Goal: Transaction & Acquisition: Purchase product/service

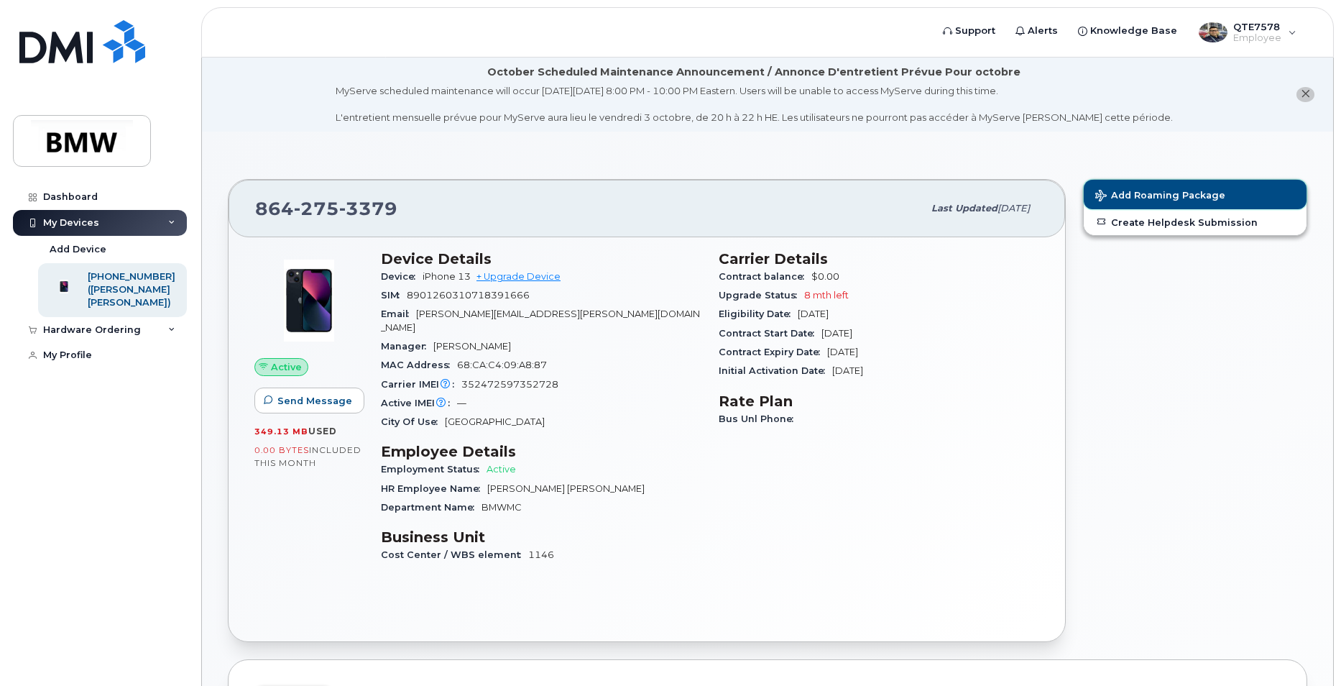
click at [1200, 190] on span "Add Roaming Package" at bounding box center [1160, 197] width 130 height 14
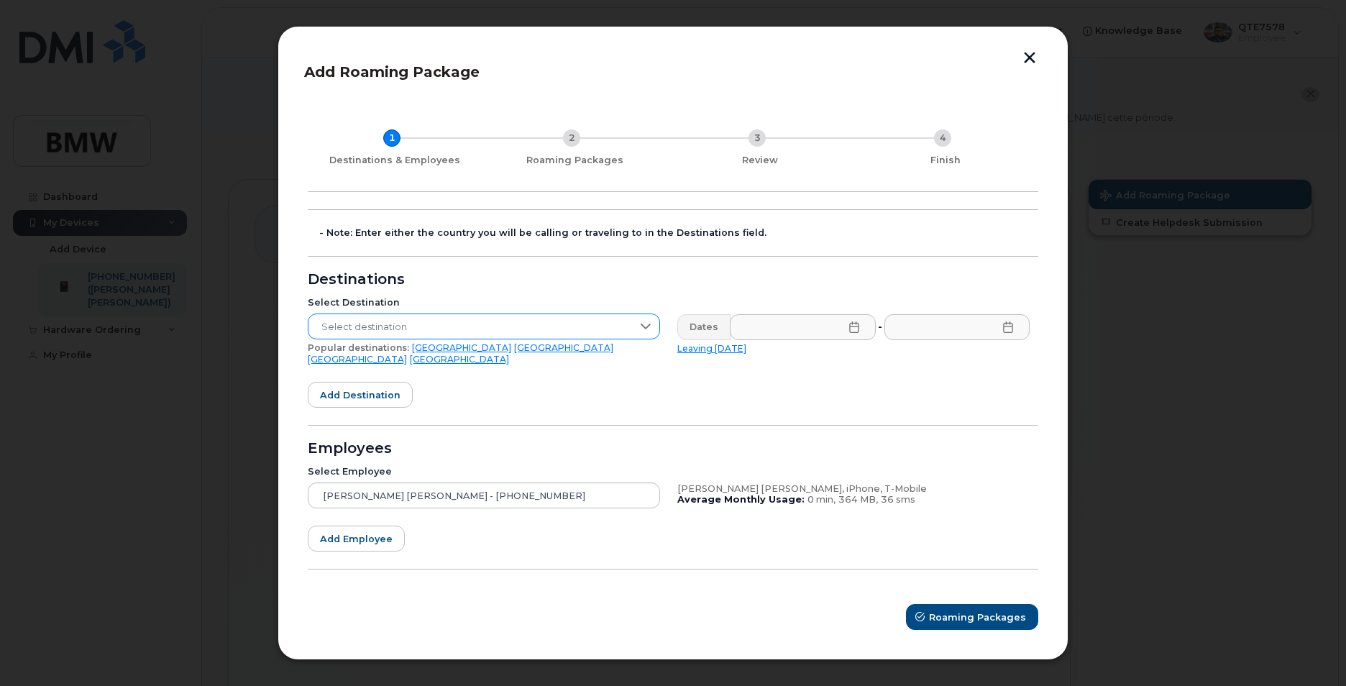
click at [588, 331] on span "Select destination" at bounding box center [469, 327] width 323 height 26
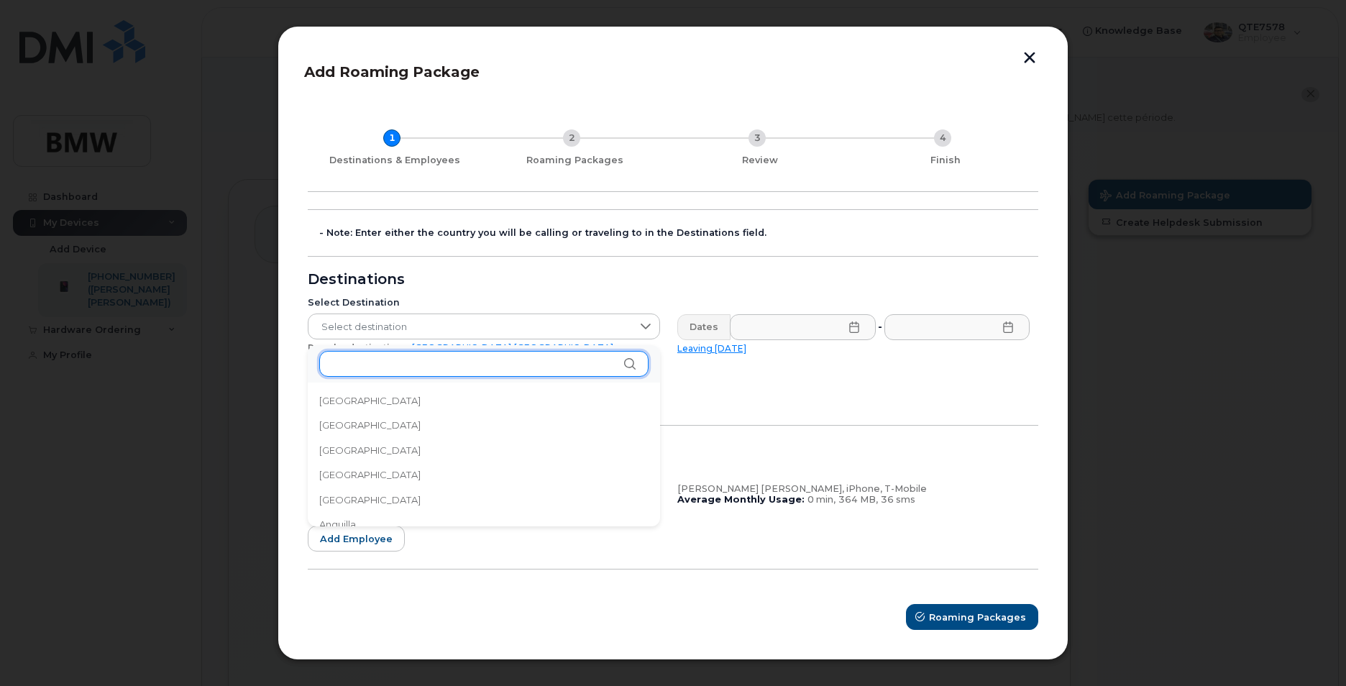
click at [471, 369] on input "text" at bounding box center [483, 364] width 329 height 26
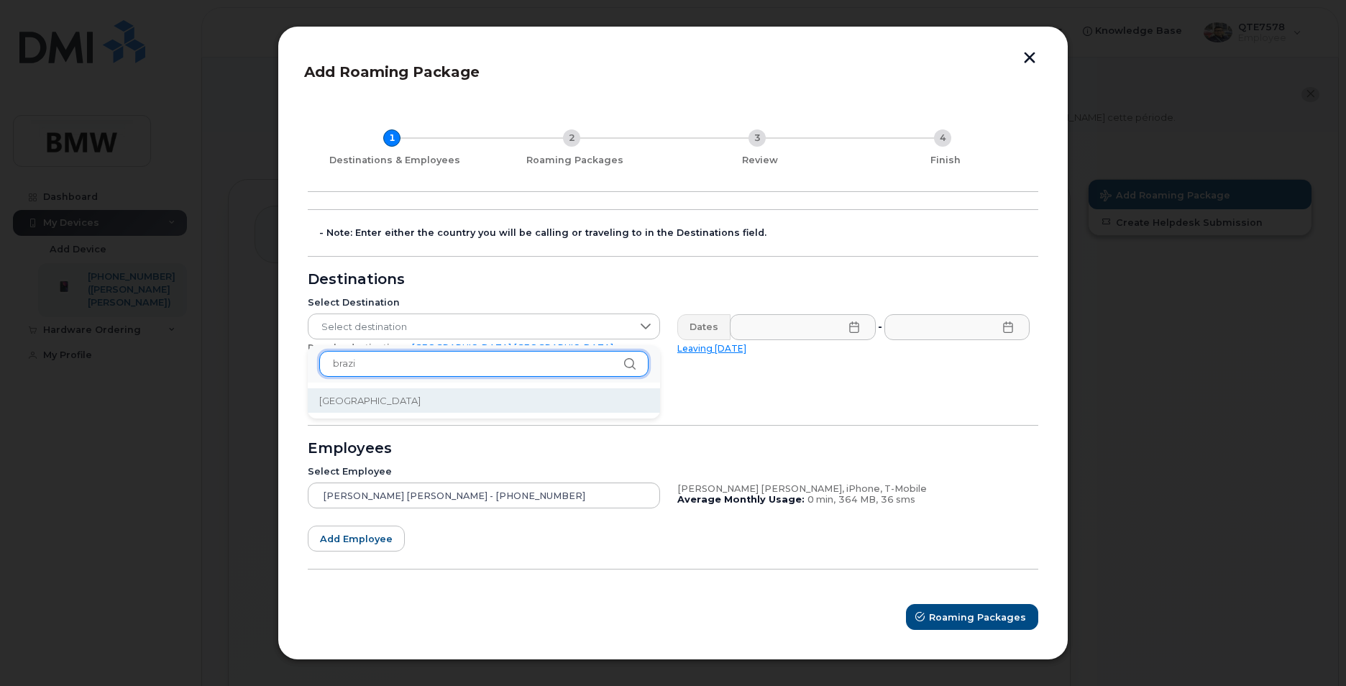
type input "brazi"
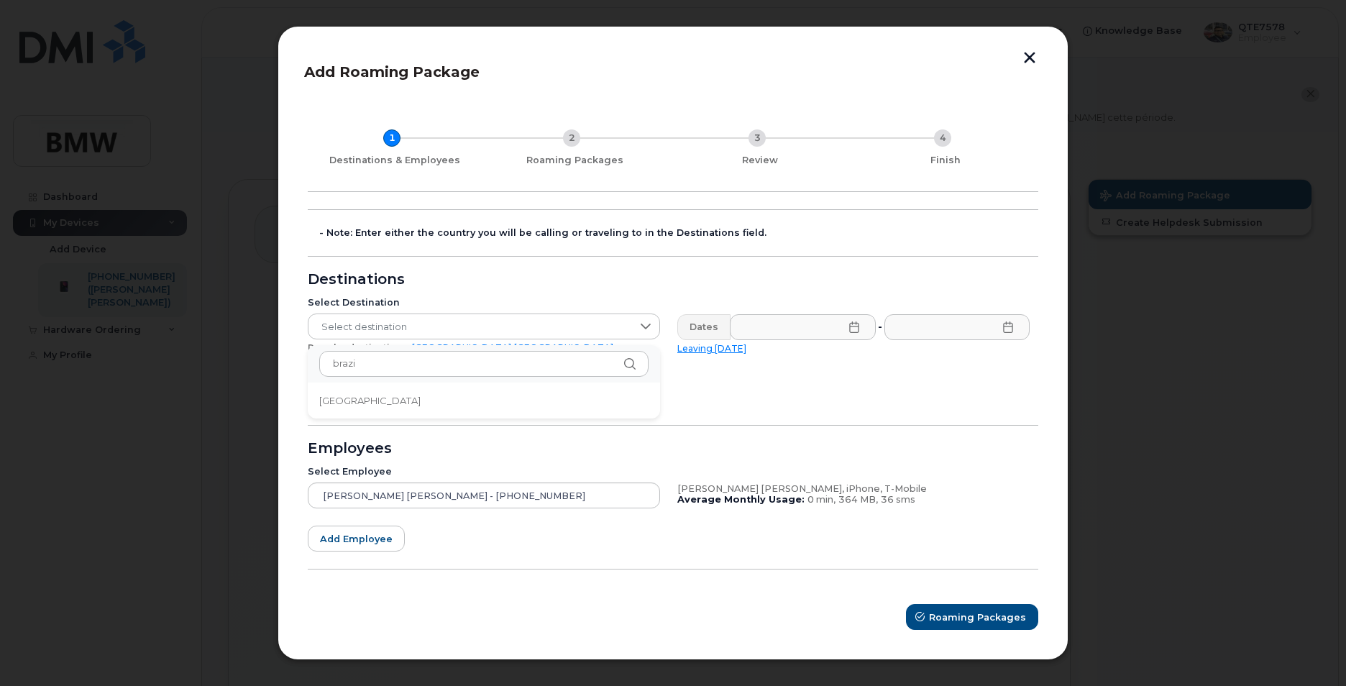
click at [364, 394] on li "[GEOGRAPHIC_DATA]" at bounding box center [484, 400] width 352 height 25
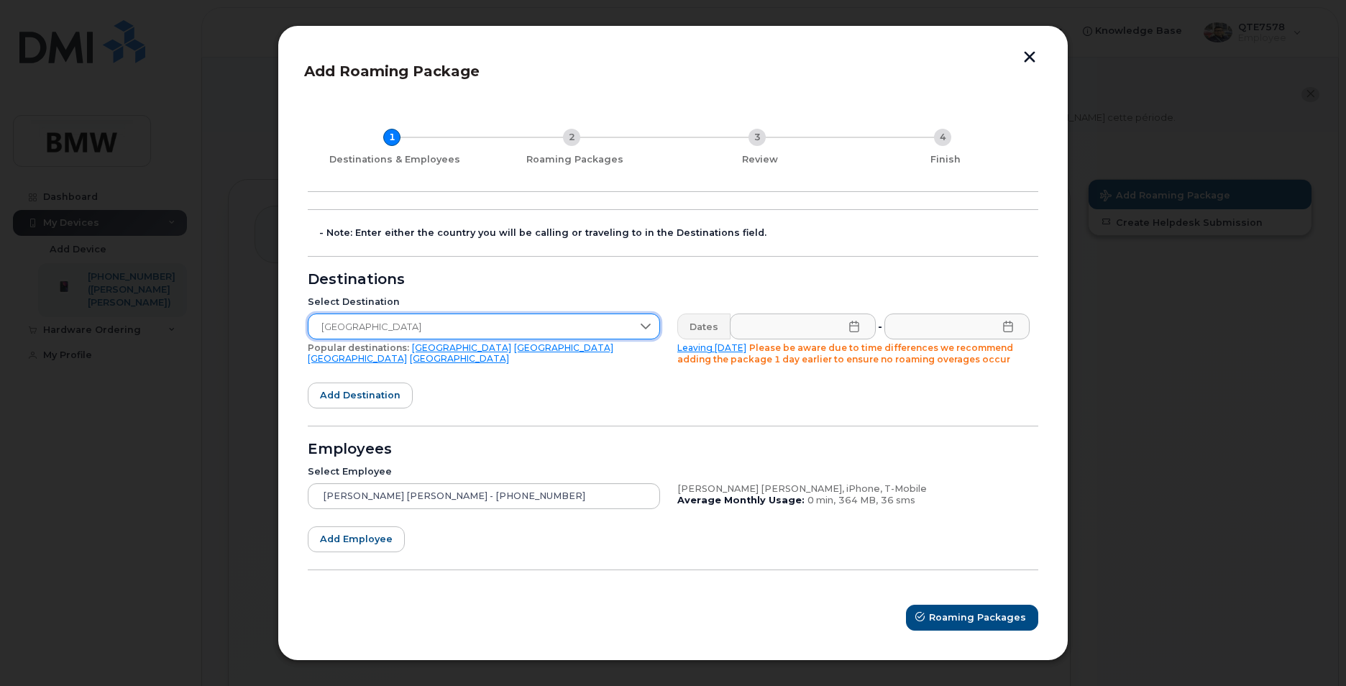
click at [855, 326] on icon at bounding box center [853, 327] width 9 height 12
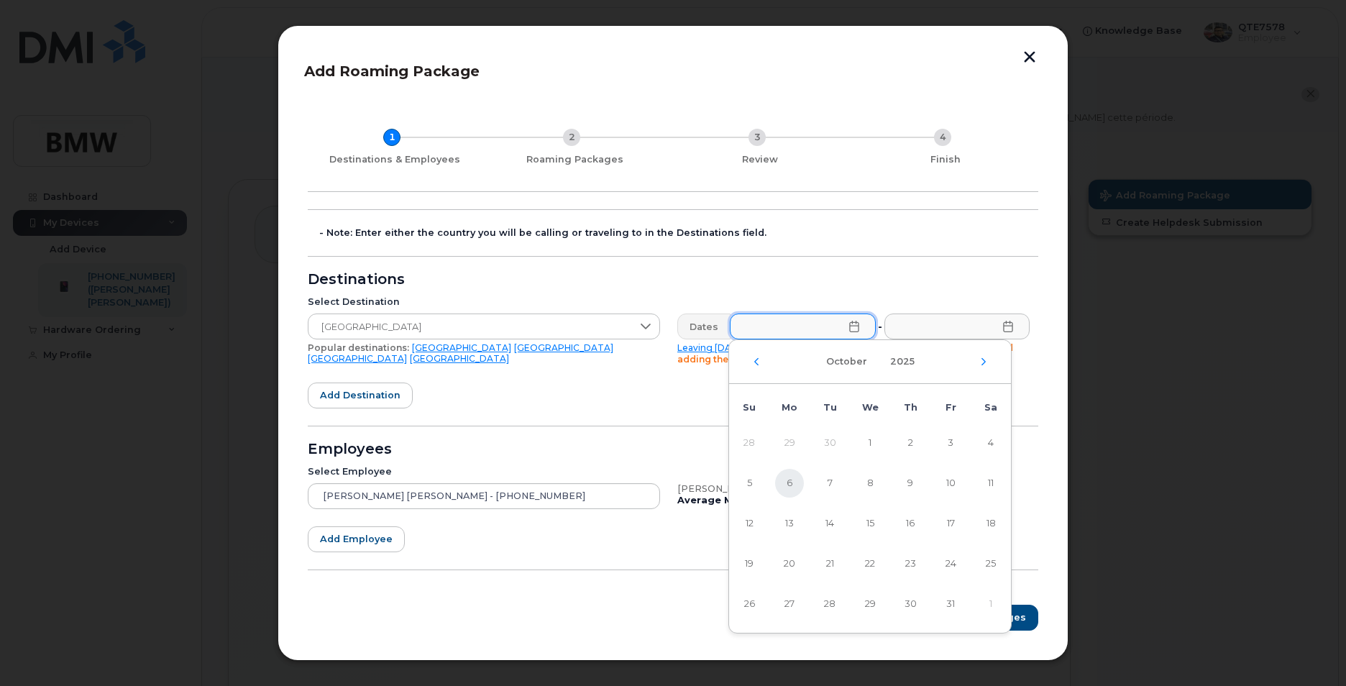
click at [786, 488] on span "6" at bounding box center [789, 483] width 29 height 29
type input "[DATE]"
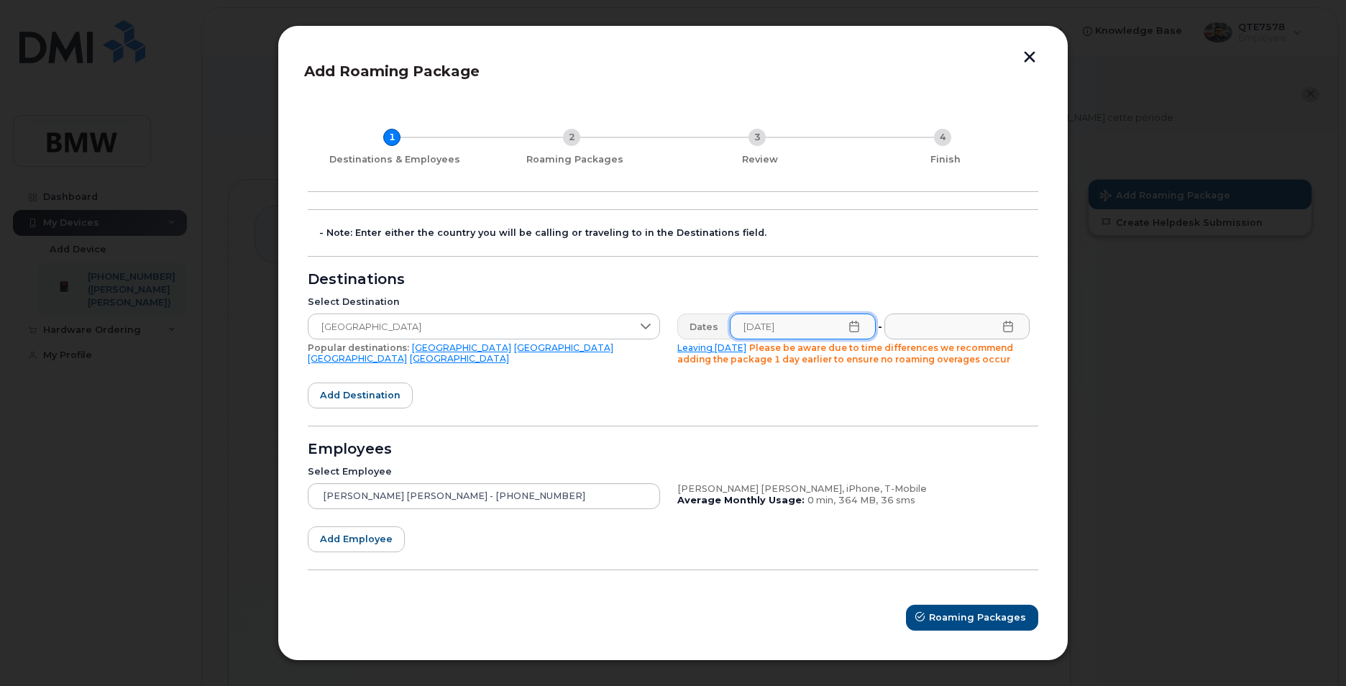
click at [1009, 327] on icon at bounding box center [1008, 327] width 12 height 12
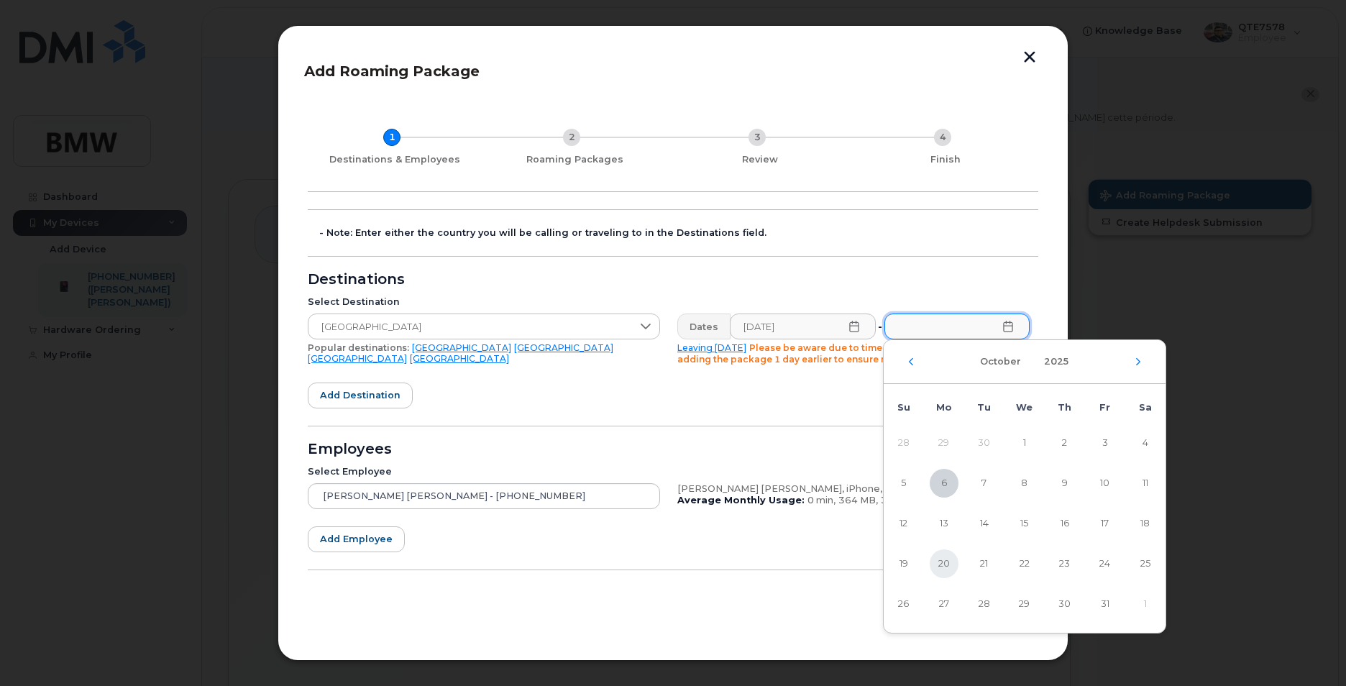
click at [938, 556] on span "20" at bounding box center [943, 563] width 29 height 29
type input "[DATE]"
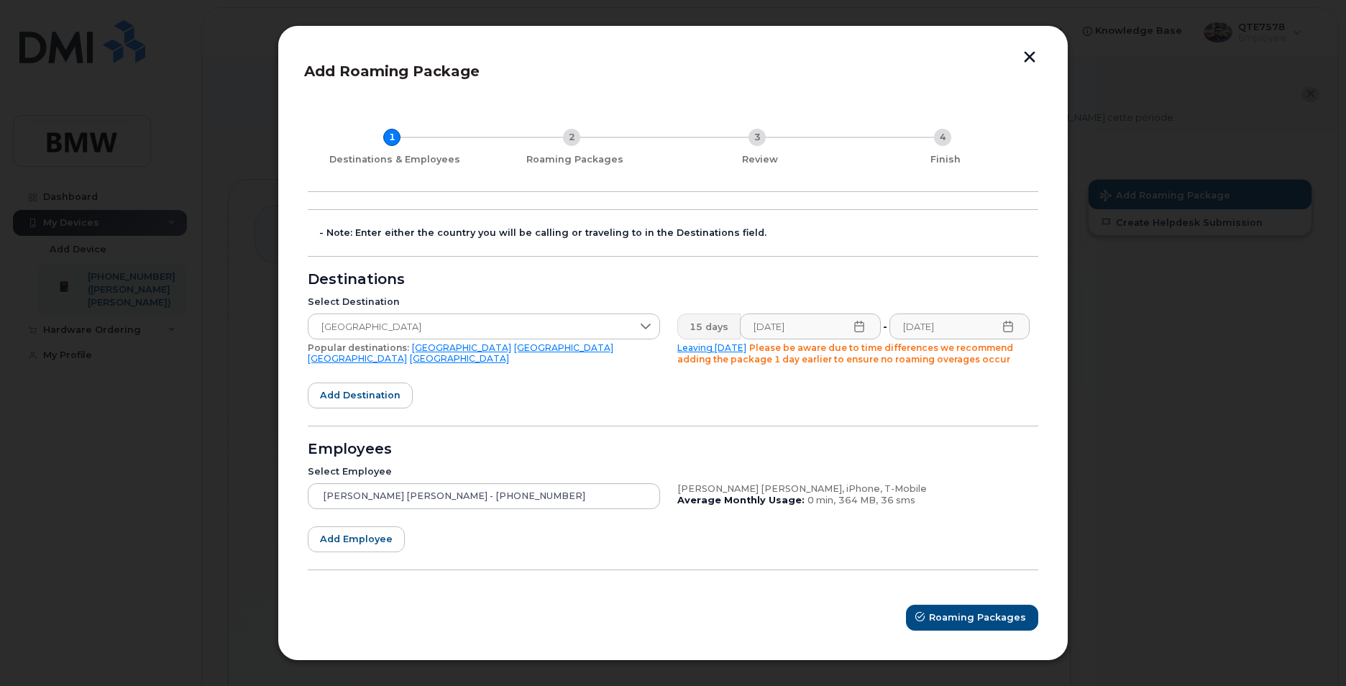
click at [855, 327] on icon at bounding box center [859, 327] width 12 height 12
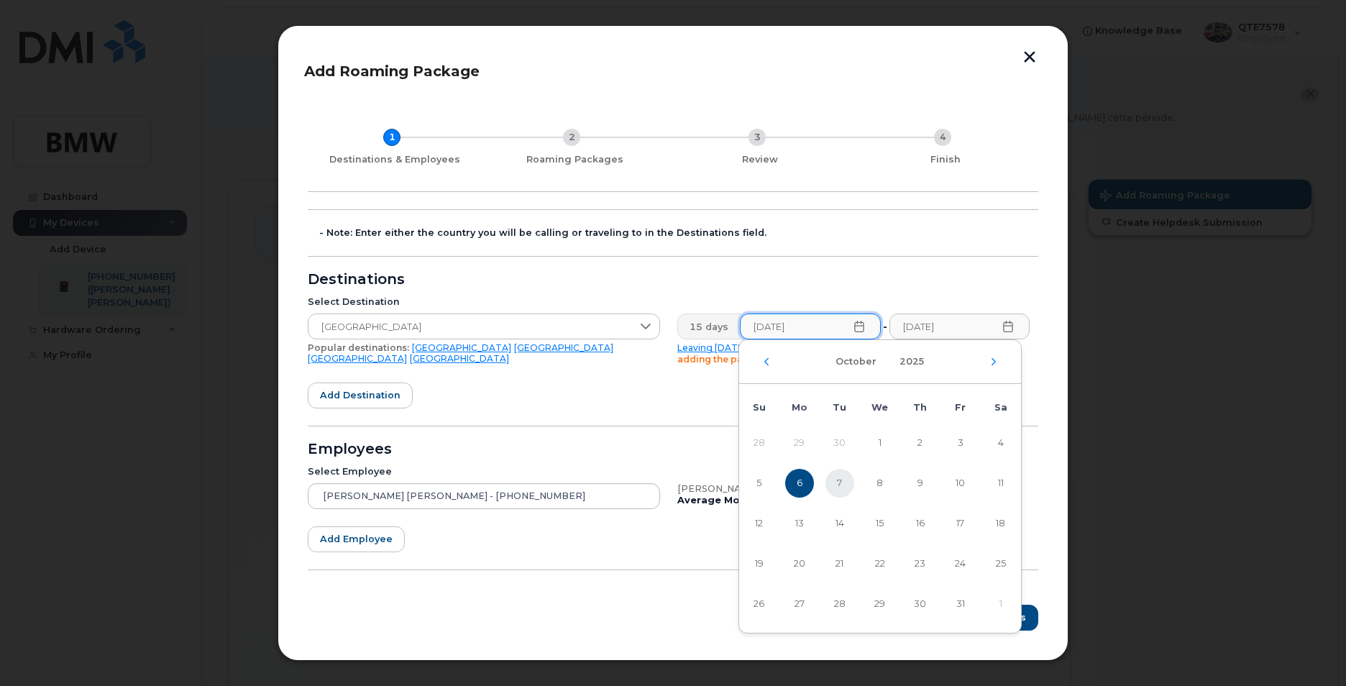
click at [835, 473] on span "7" at bounding box center [839, 483] width 29 height 29
type input "[DATE]"
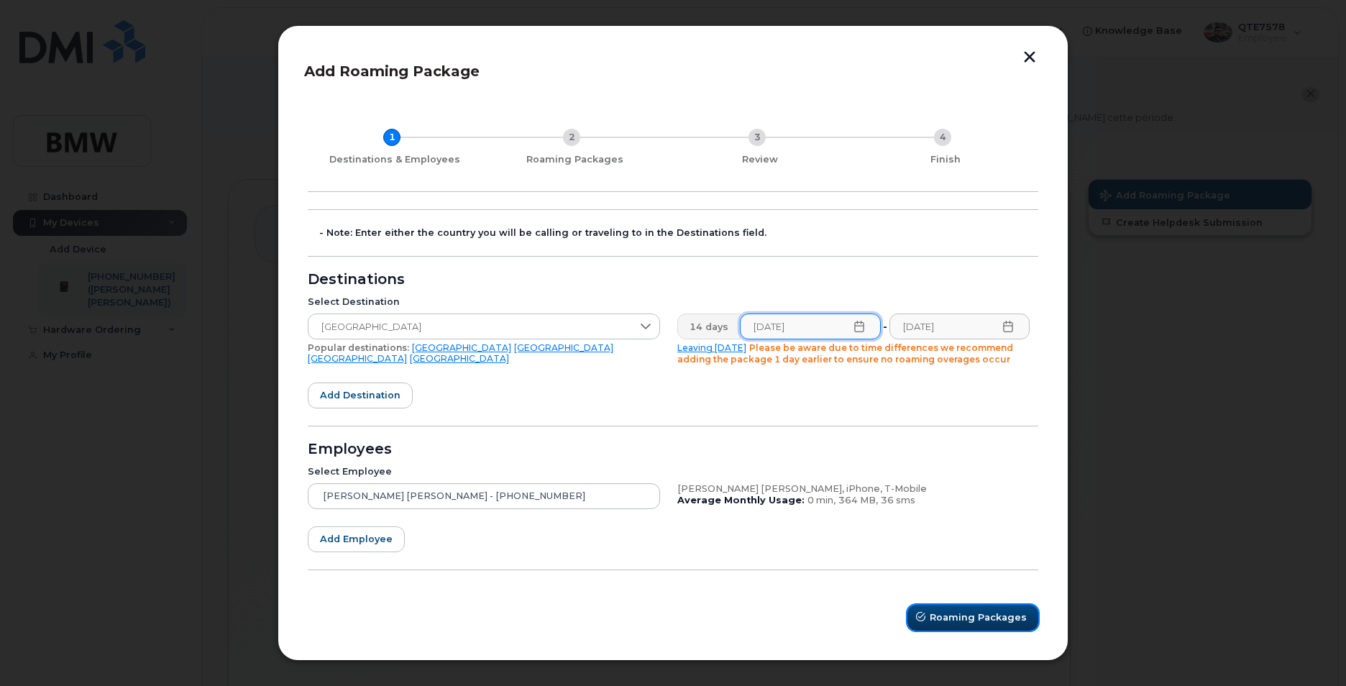
click at [985, 617] on span "Roaming Packages" at bounding box center [977, 617] width 97 height 14
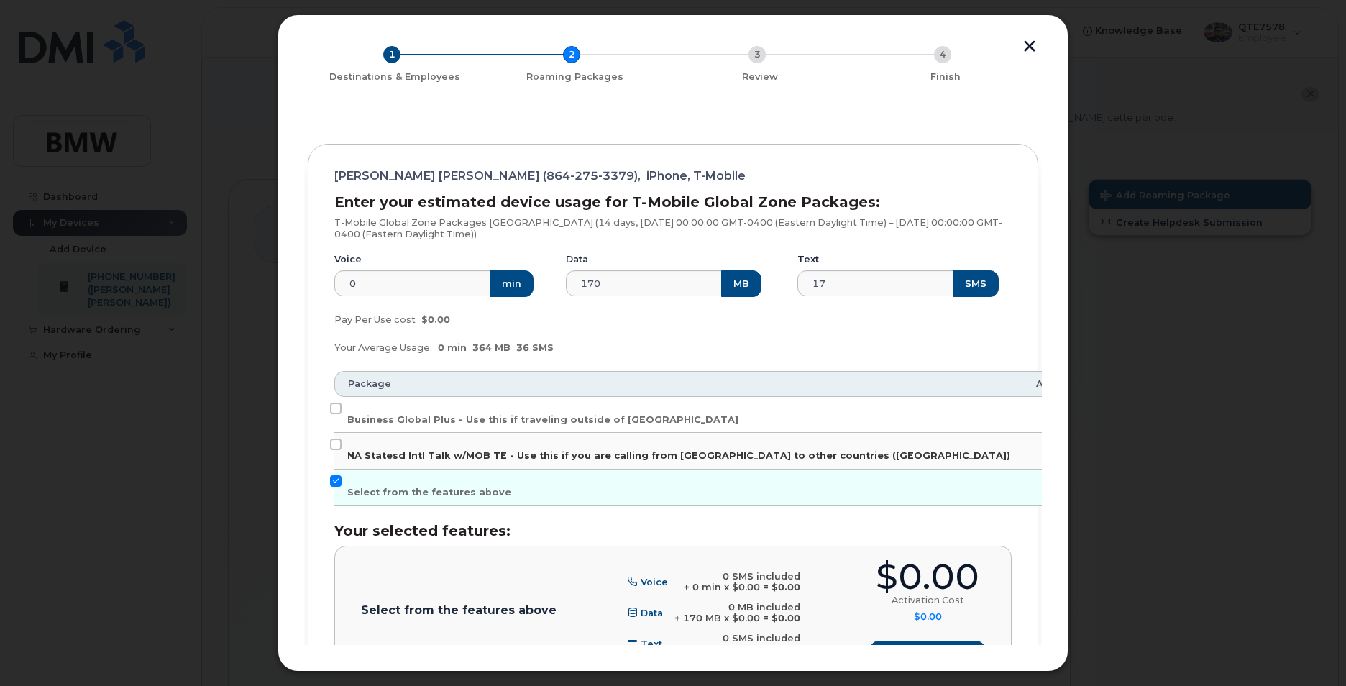
scroll to position [144, 0]
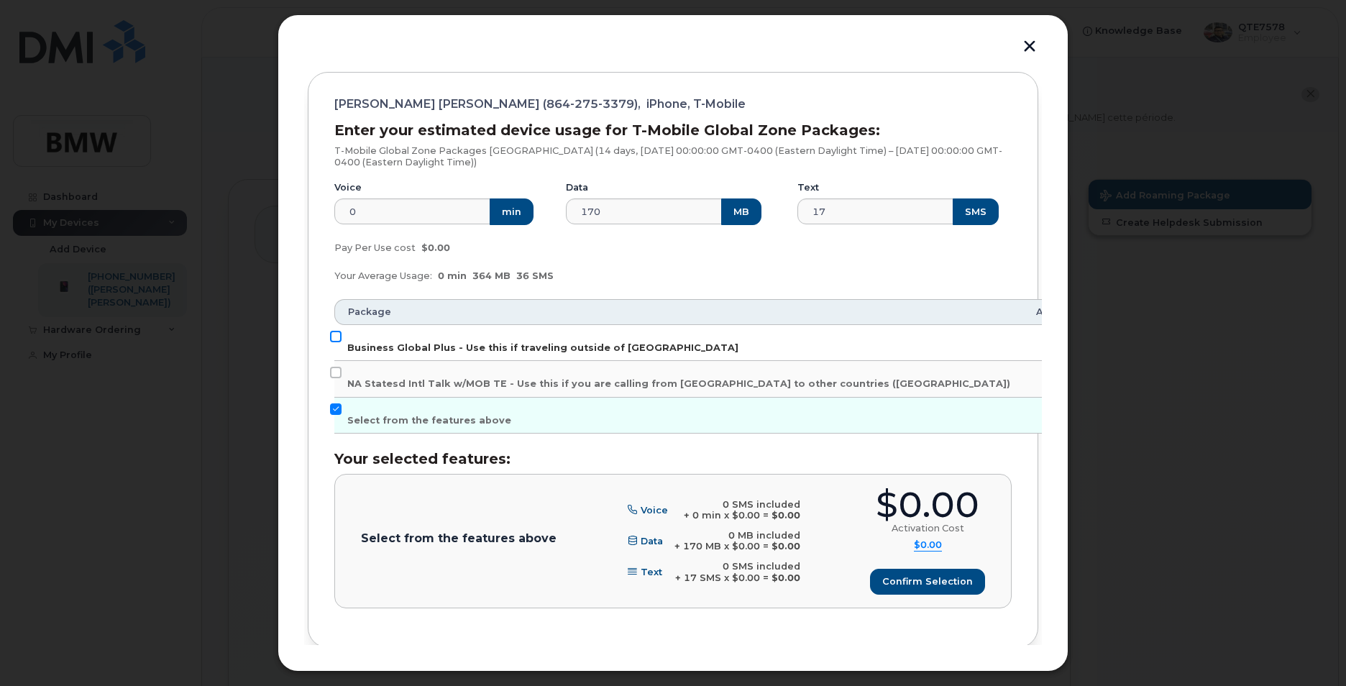
click at [333, 338] on input "Business Global Plus - Use this if traveling outside of [GEOGRAPHIC_DATA]" at bounding box center [336, 337] width 12 height 12
checkbox input "true"
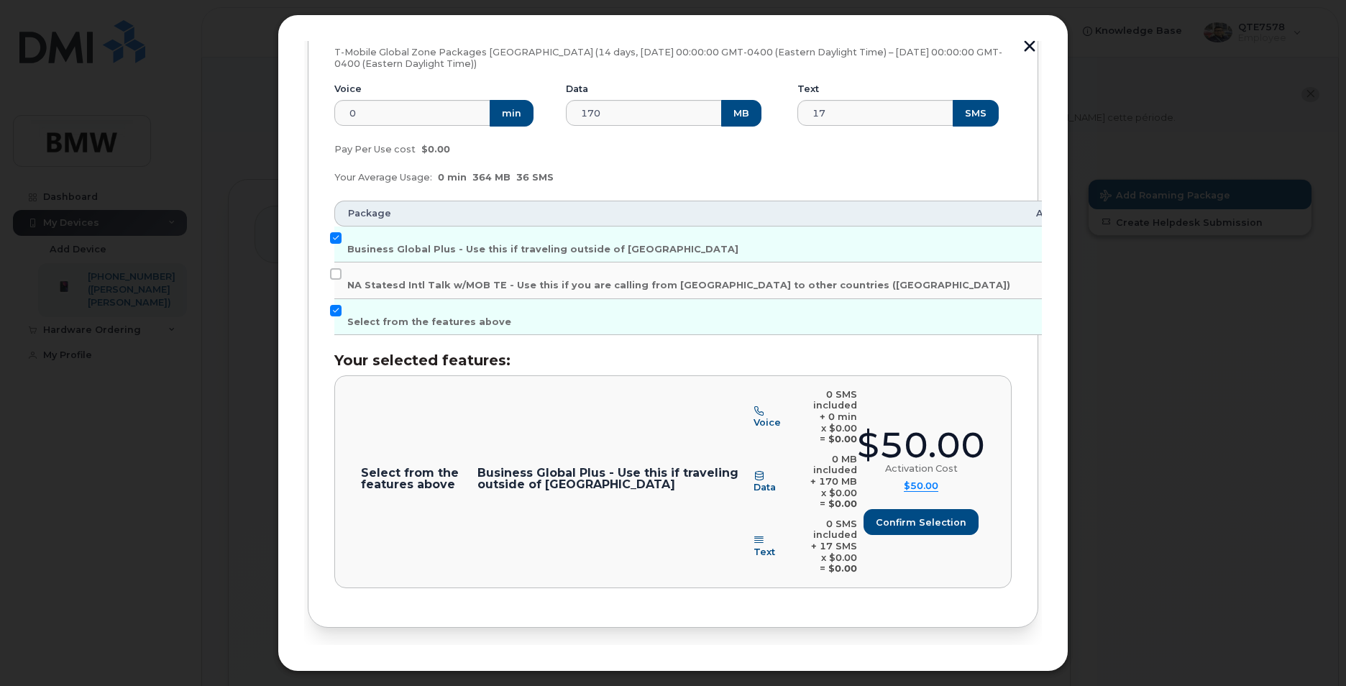
scroll to position [244, 0]
click at [876, 514] on span "Confirm selection" at bounding box center [920, 521] width 91 height 14
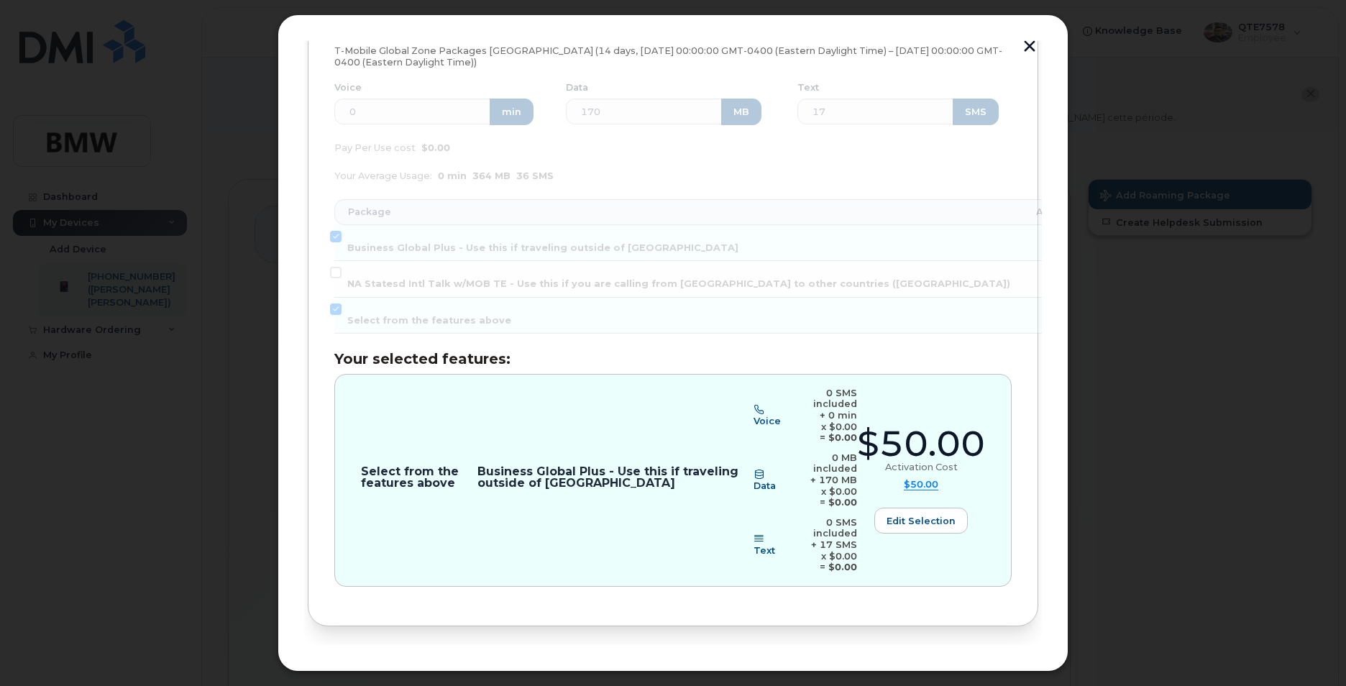
click at [996, 666] on span "Review" at bounding box center [998, 673] width 36 height 14
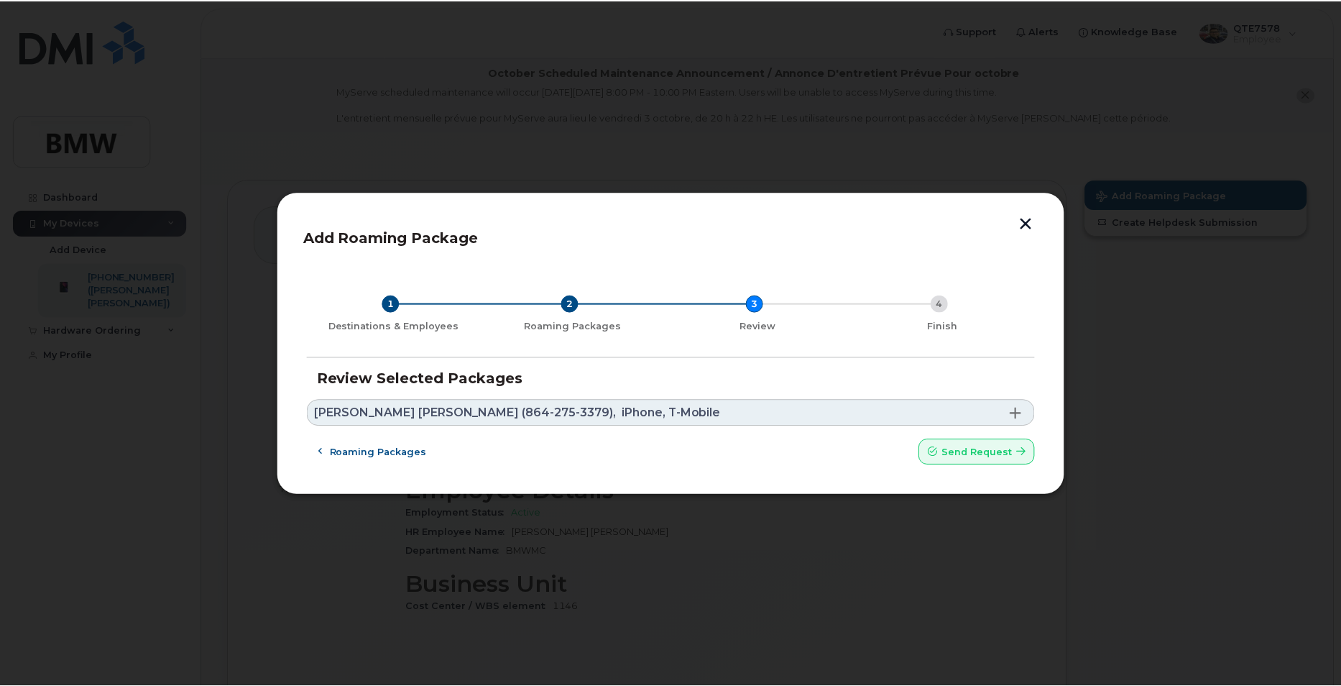
scroll to position [0, 0]
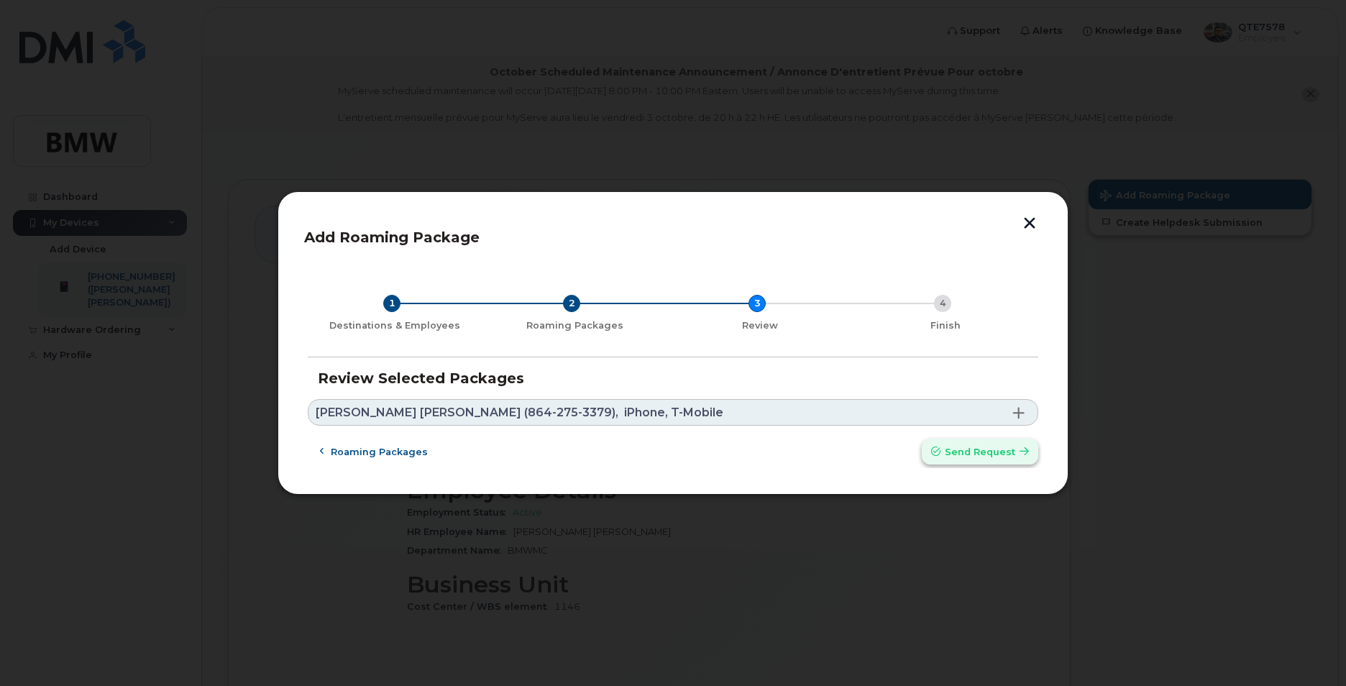
click at [989, 448] on span "Send request" at bounding box center [979, 452] width 70 height 14
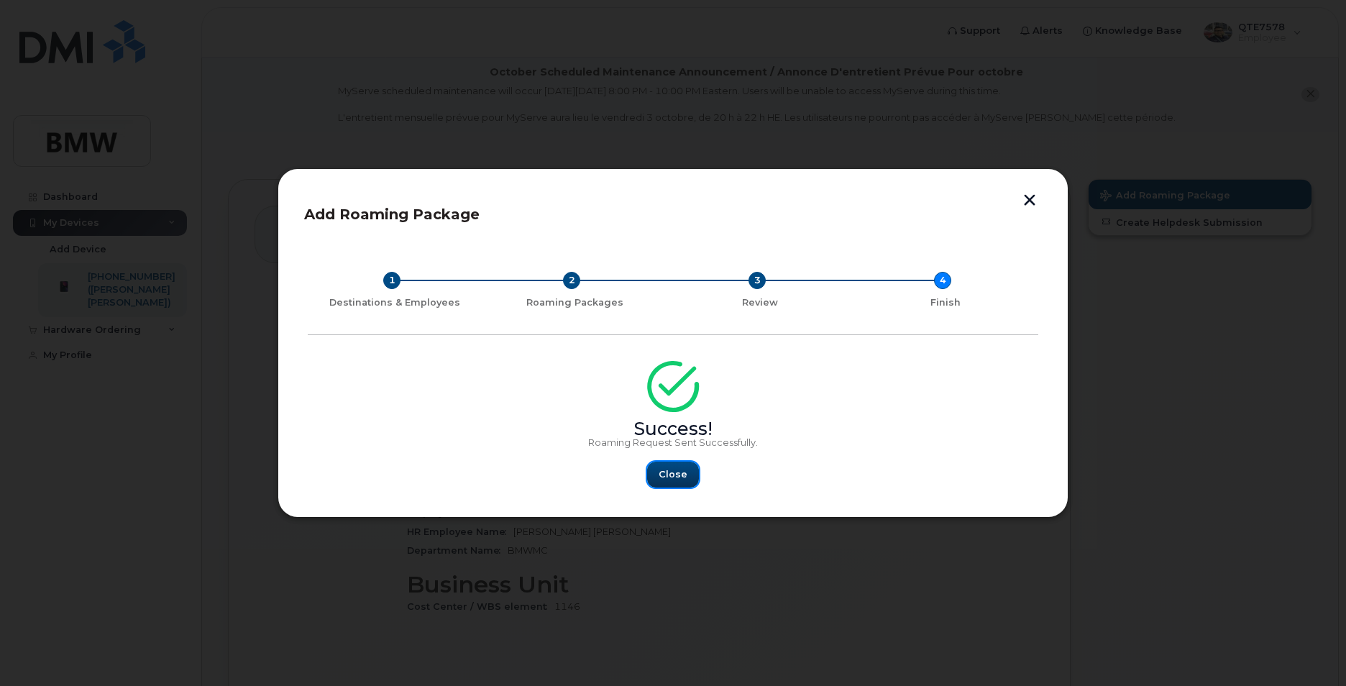
click at [671, 472] on span "Close" at bounding box center [672, 474] width 29 height 14
